Goal: Find specific page/section: Find specific page/section

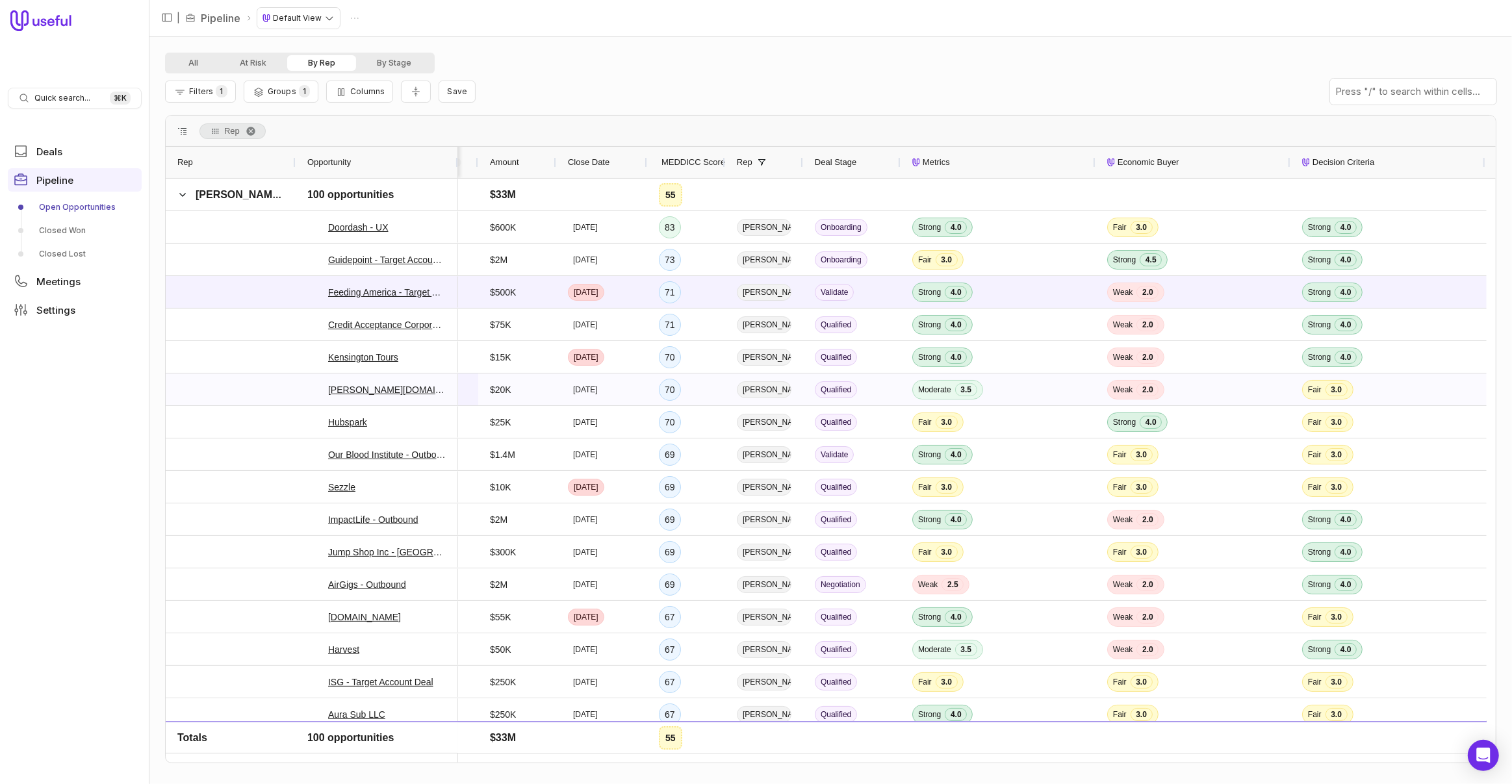
scroll to position [0, 46]
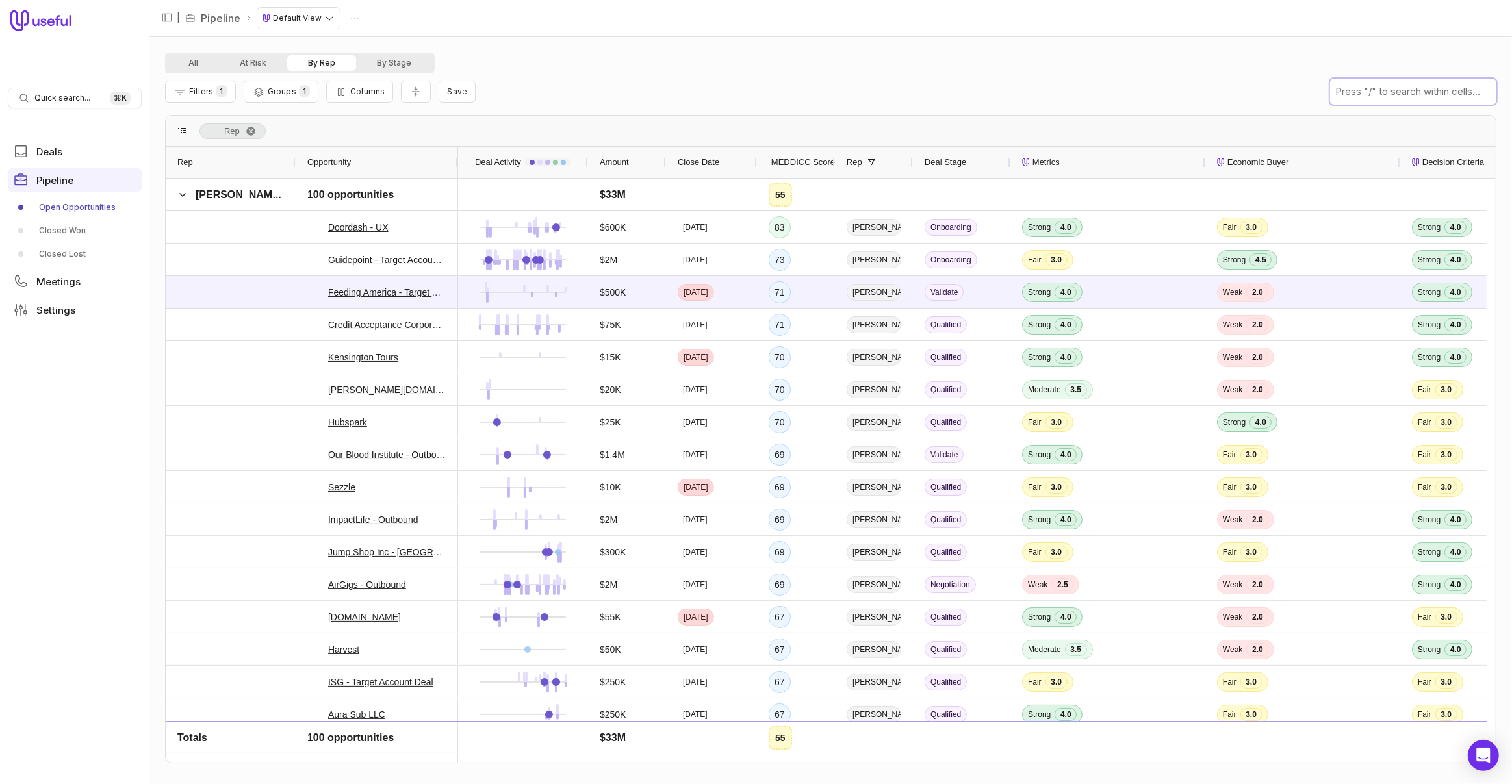
click at [1398, 89] on input "text" at bounding box center [1413, 91] width 166 height 26
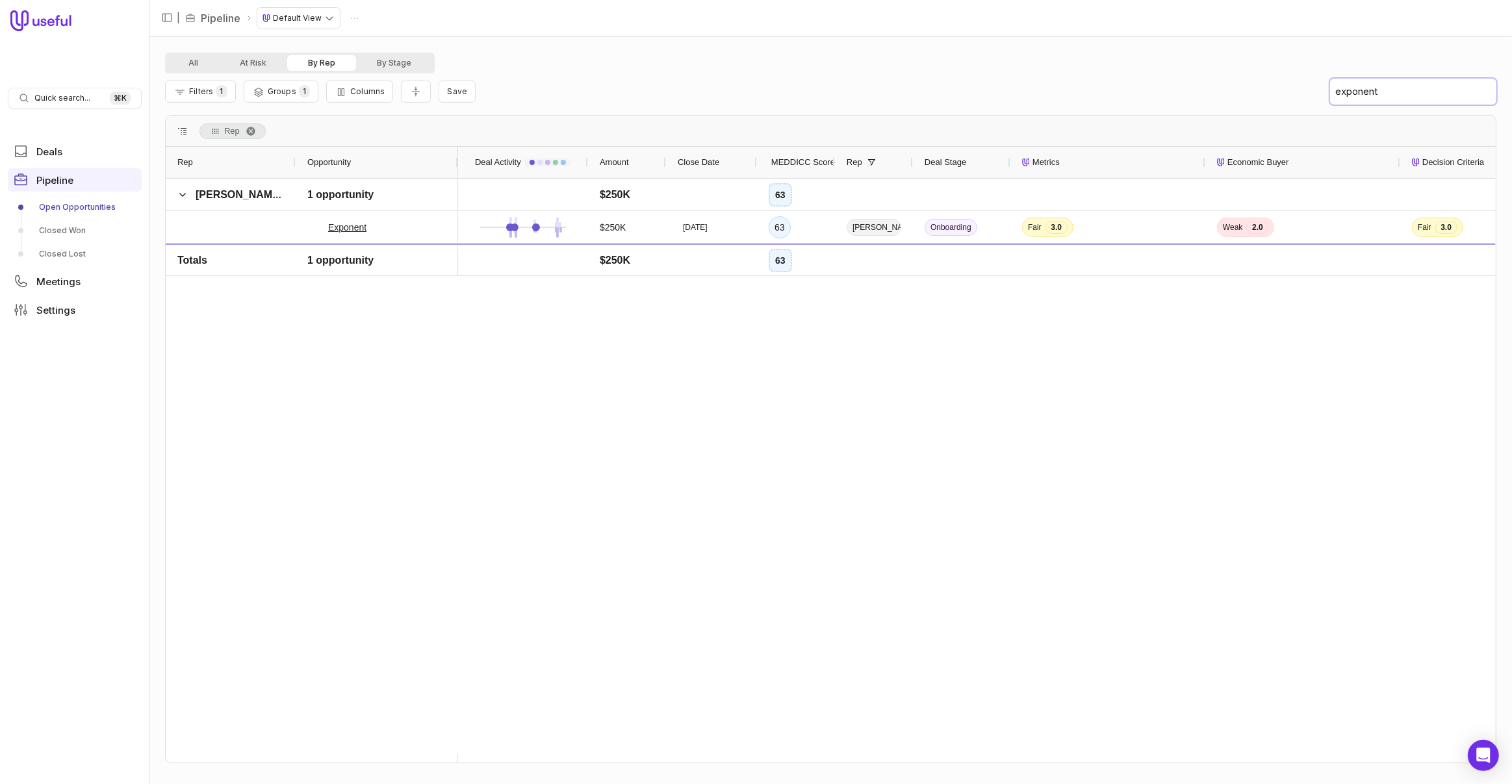
click at [1343, 88] on input "exponent" at bounding box center [1413, 91] width 166 height 26
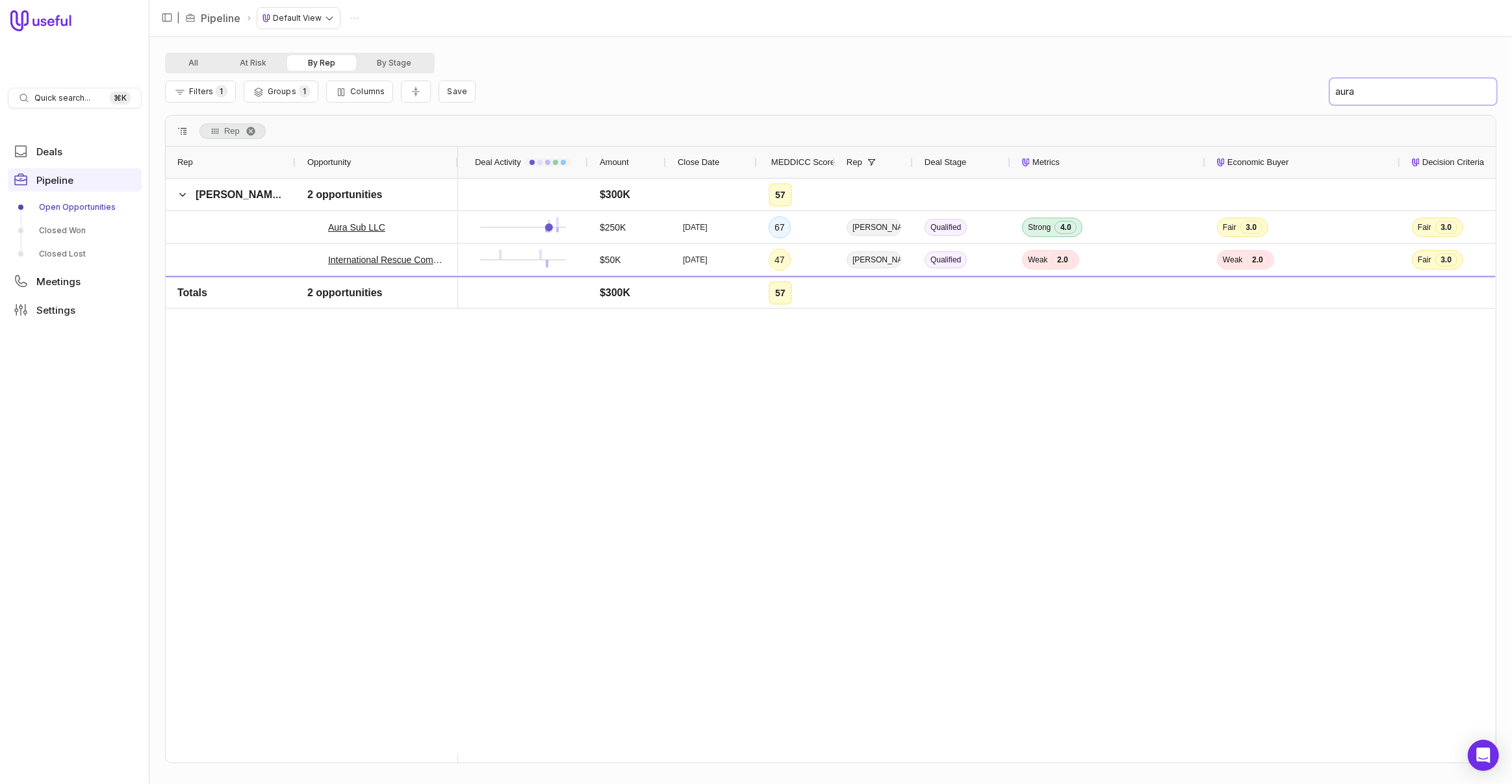
click at [1362, 97] on input "aura" at bounding box center [1413, 91] width 166 height 26
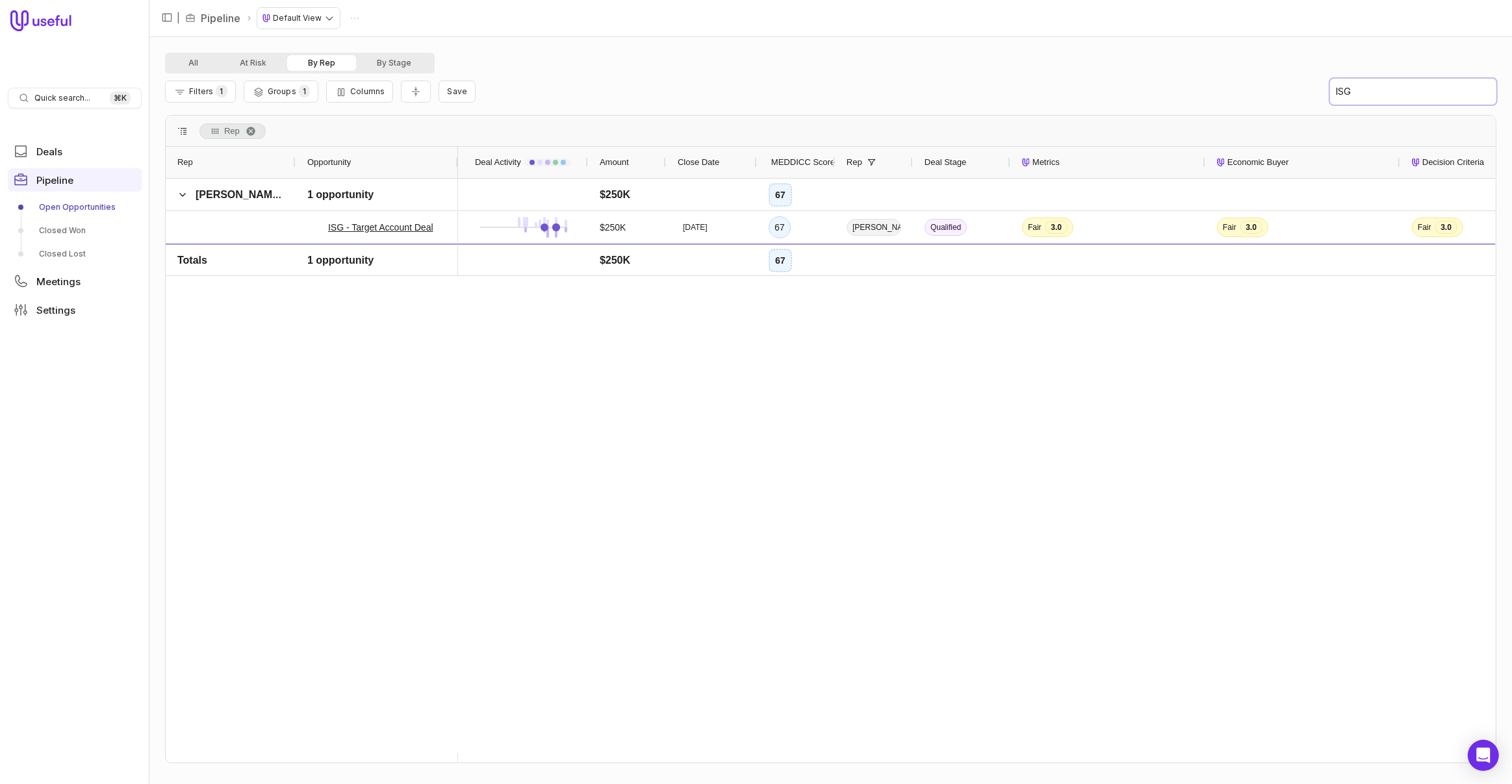
click at [1366, 96] on input "ISG" at bounding box center [1413, 91] width 166 height 26
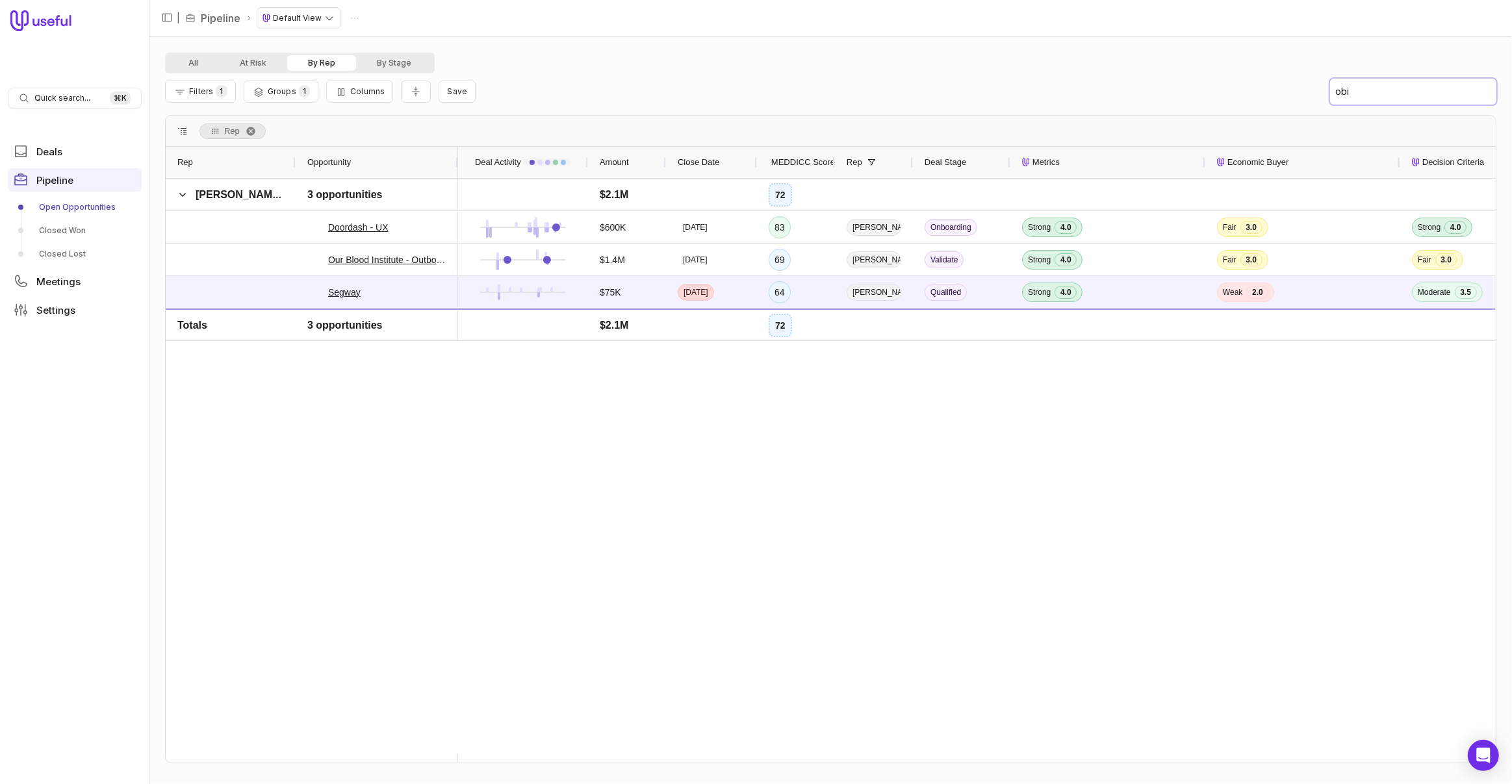
click at [1373, 87] on input "obi" at bounding box center [1413, 91] width 166 height 26
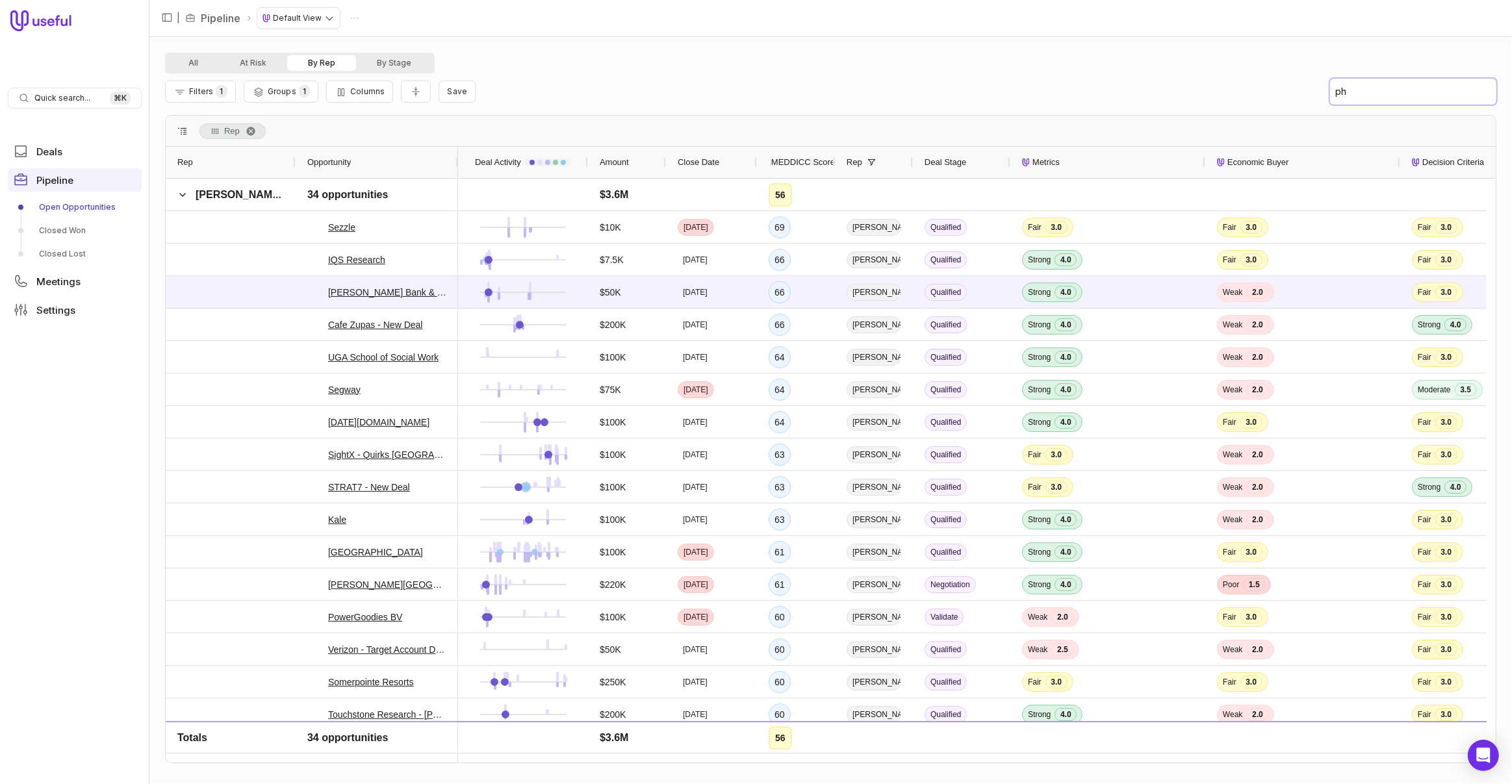
type input "p"
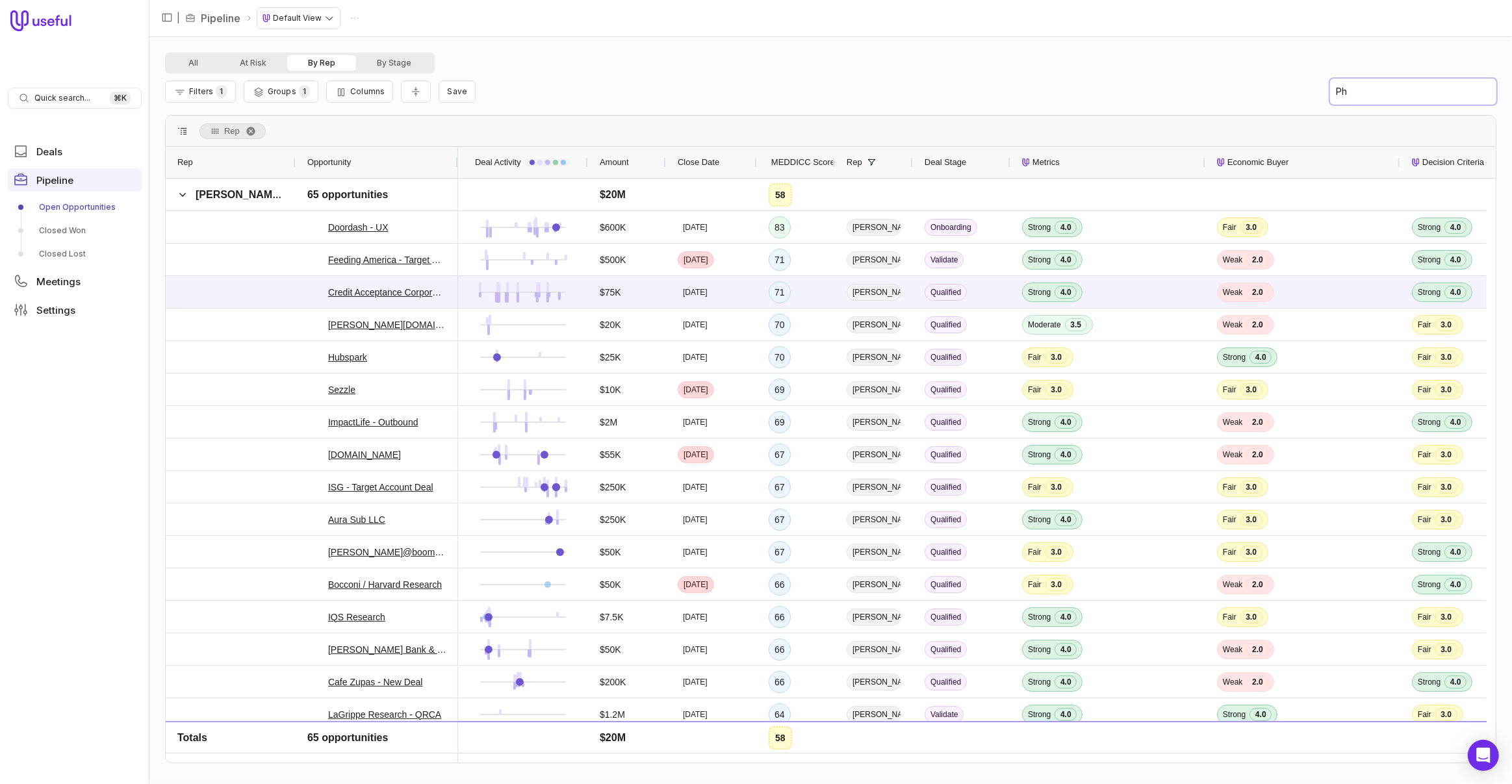
type input "P"
